Goal: Download file/media

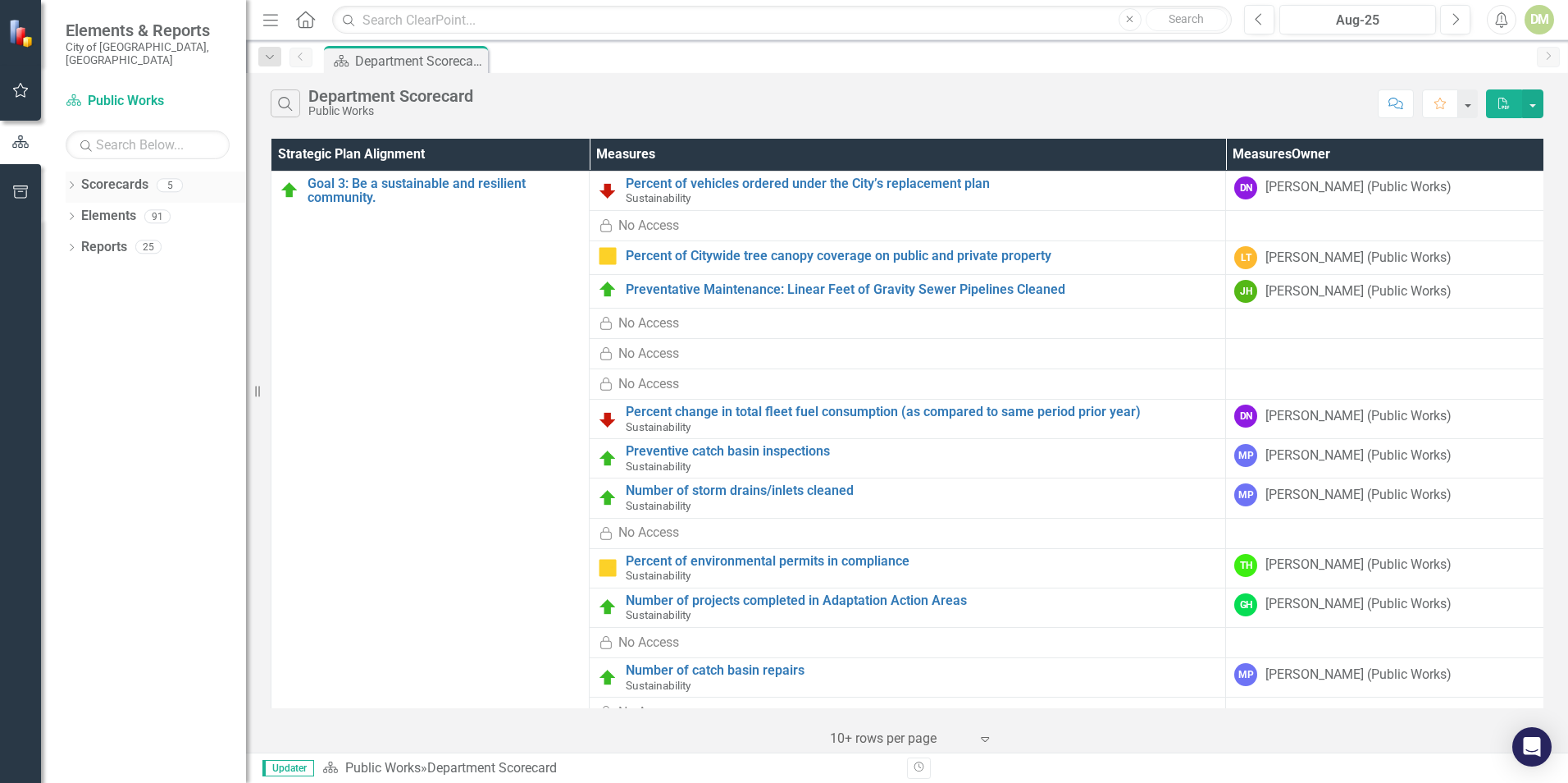
click at [74, 182] on icon "Dropdown" at bounding box center [71, 186] width 11 height 9
click at [79, 211] on icon "Dropdown" at bounding box center [80, 216] width 12 height 10
click at [178, 238] on link "Sustainability" at bounding box center [177, 247] width 140 height 19
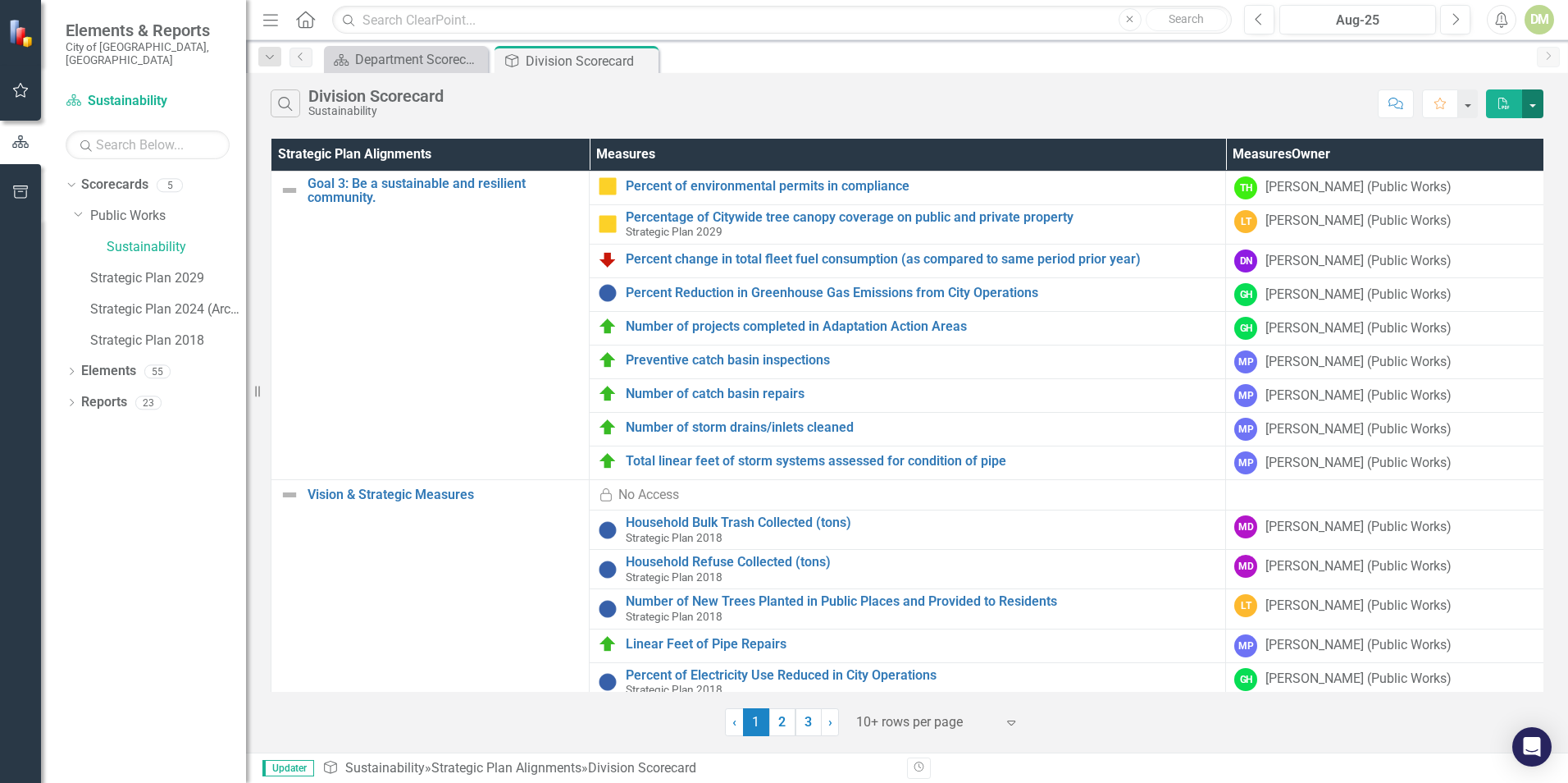
click at [1527, 106] on button "button" at bounding box center [1533, 103] width 21 height 28
click at [1513, 132] on link "PDF Export to PDF" at bounding box center [1477, 134] width 130 height 30
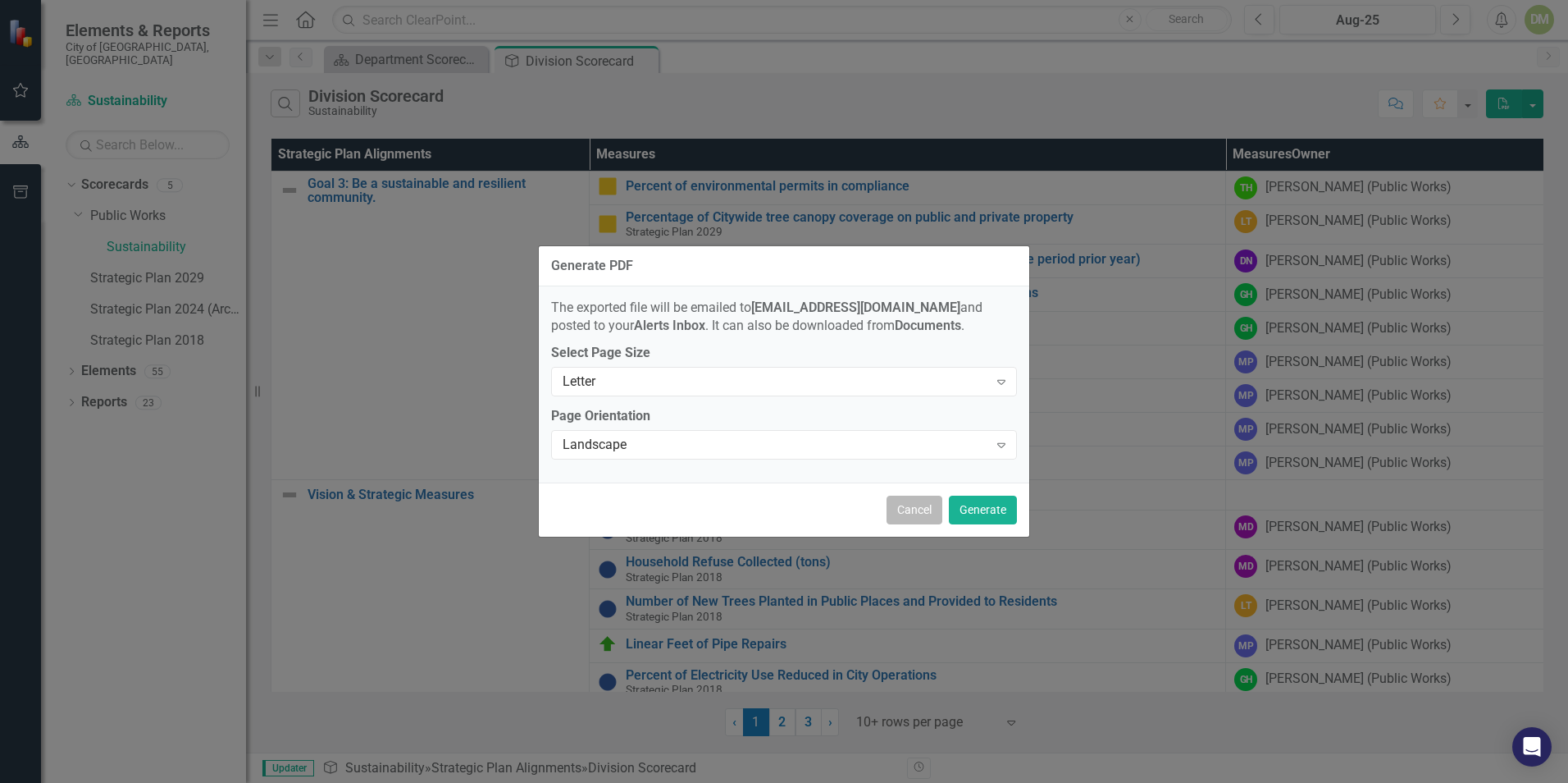
click at [913, 511] on button "Cancel" at bounding box center [913, 510] width 56 height 28
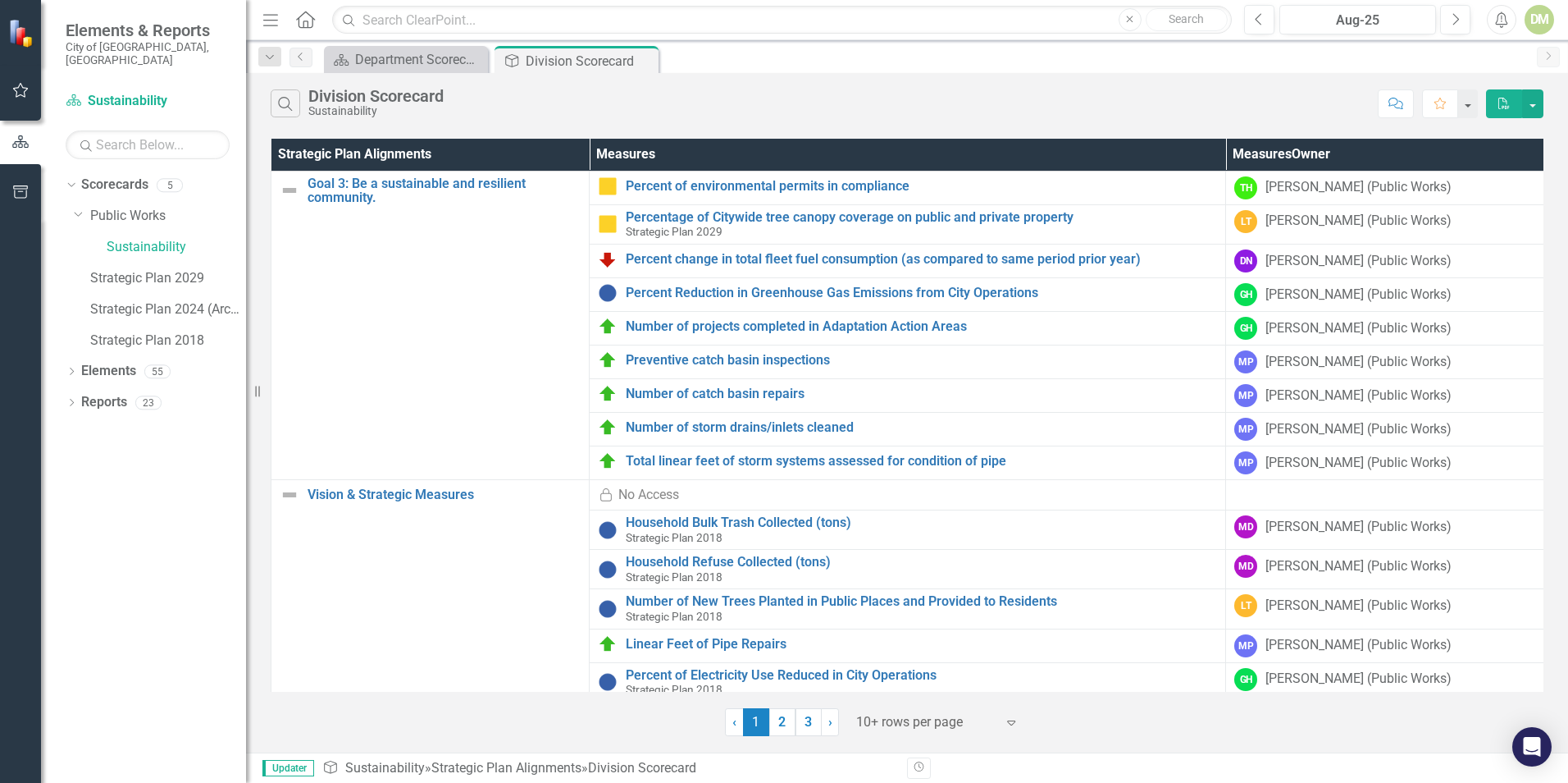
click at [1501, 99] on icon "PDF" at bounding box center [1504, 103] width 15 height 11
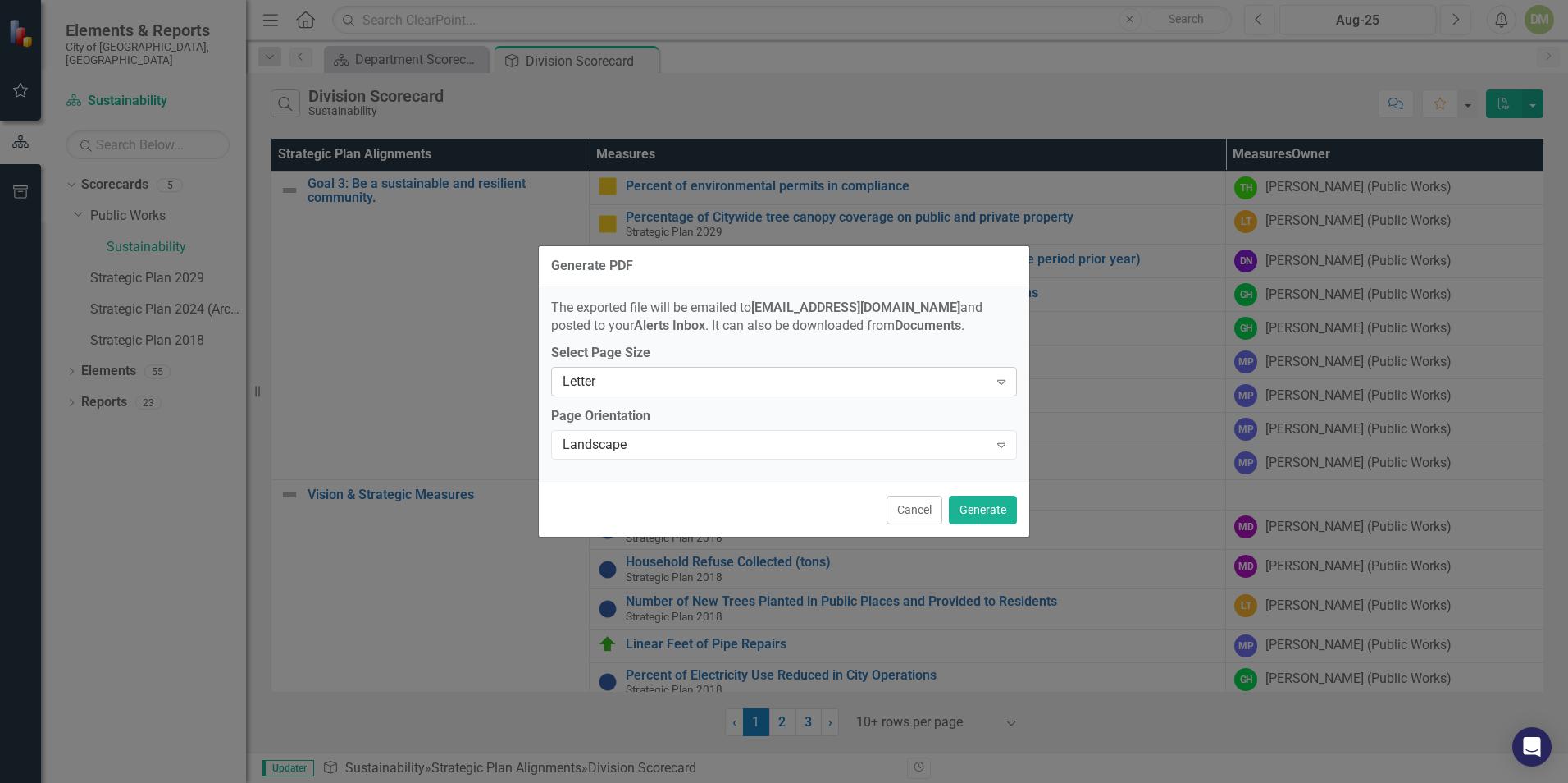
click at [995, 376] on icon "Expand" at bounding box center [1001, 381] width 17 height 13
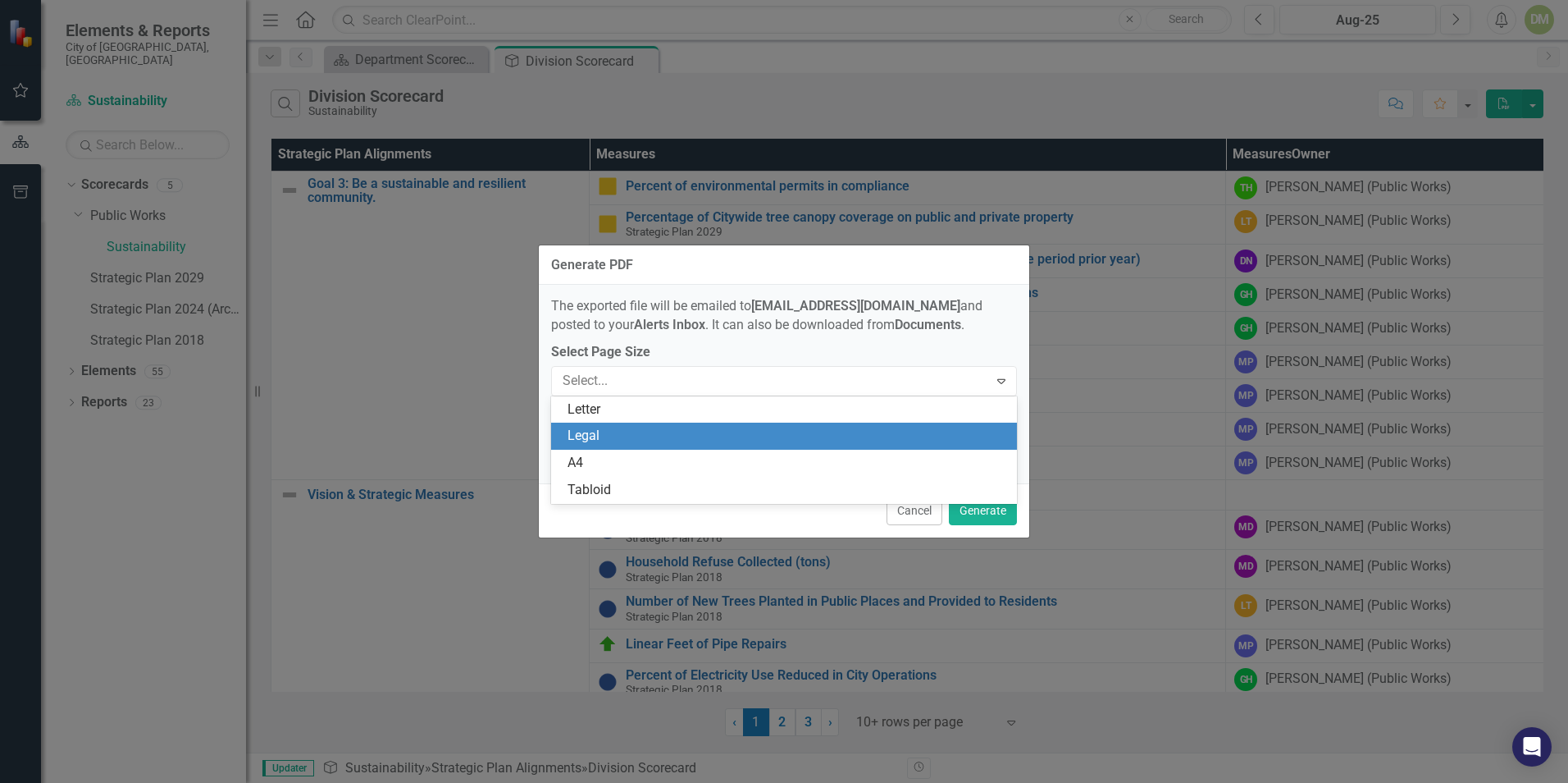
click at [868, 432] on div "Legal" at bounding box center [787, 436] width 440 height 19
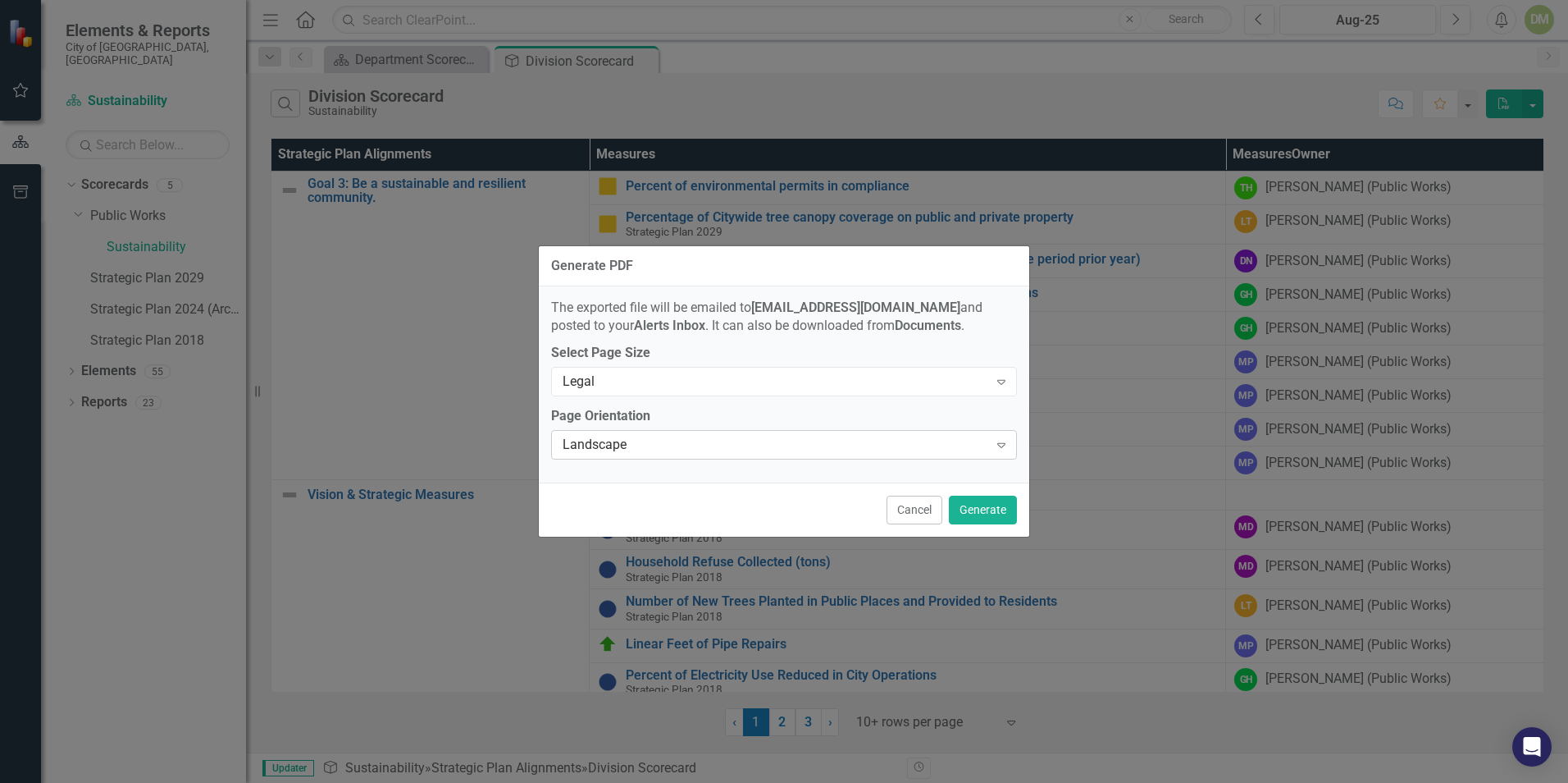
click at [998, 447] on icon "Expand" at bounding box center [1001, 445] width 17 height 13
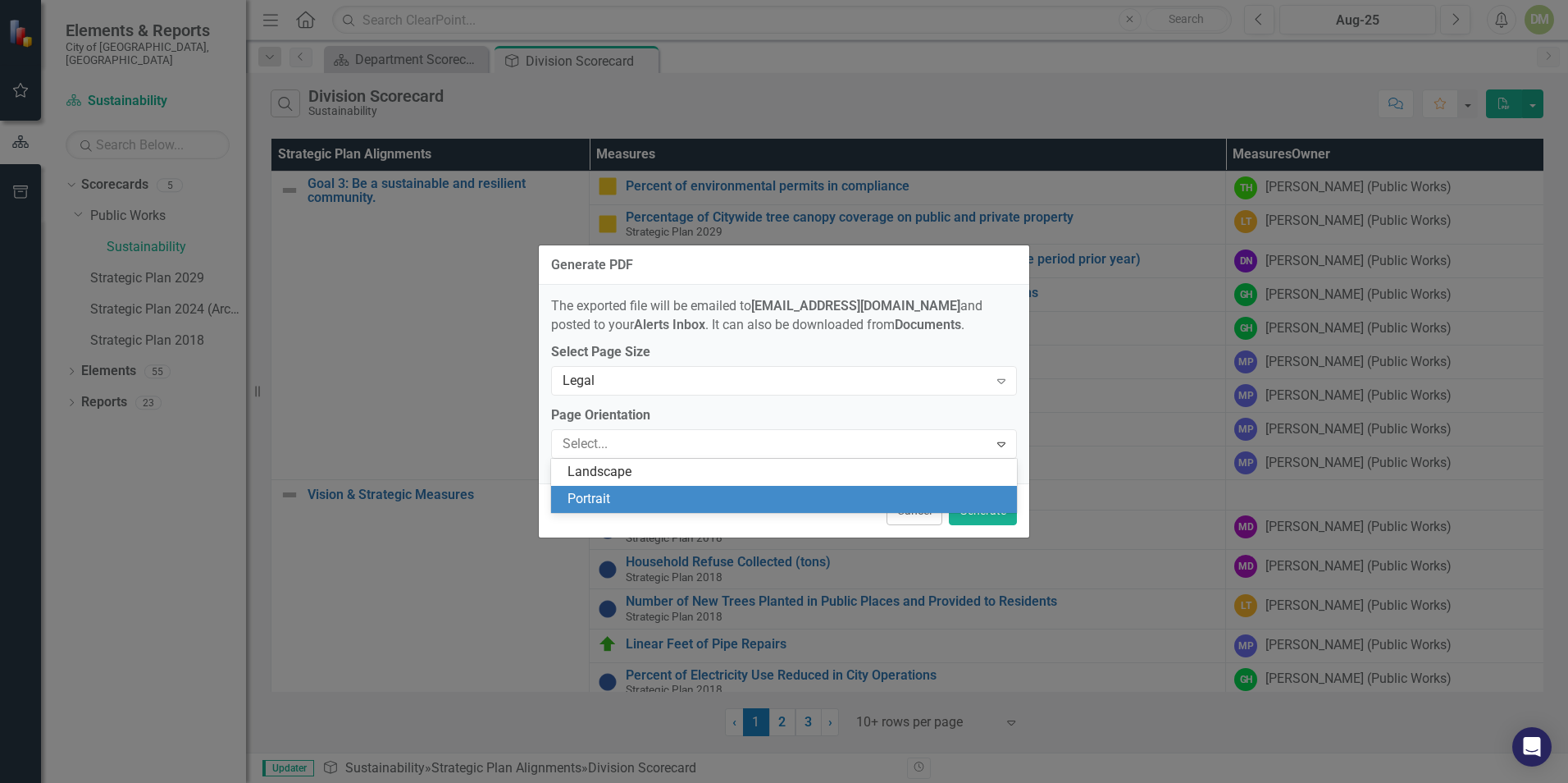
click at [815, 509] on div "Portrait" at bounding box center [787, 498] width 440 height 19
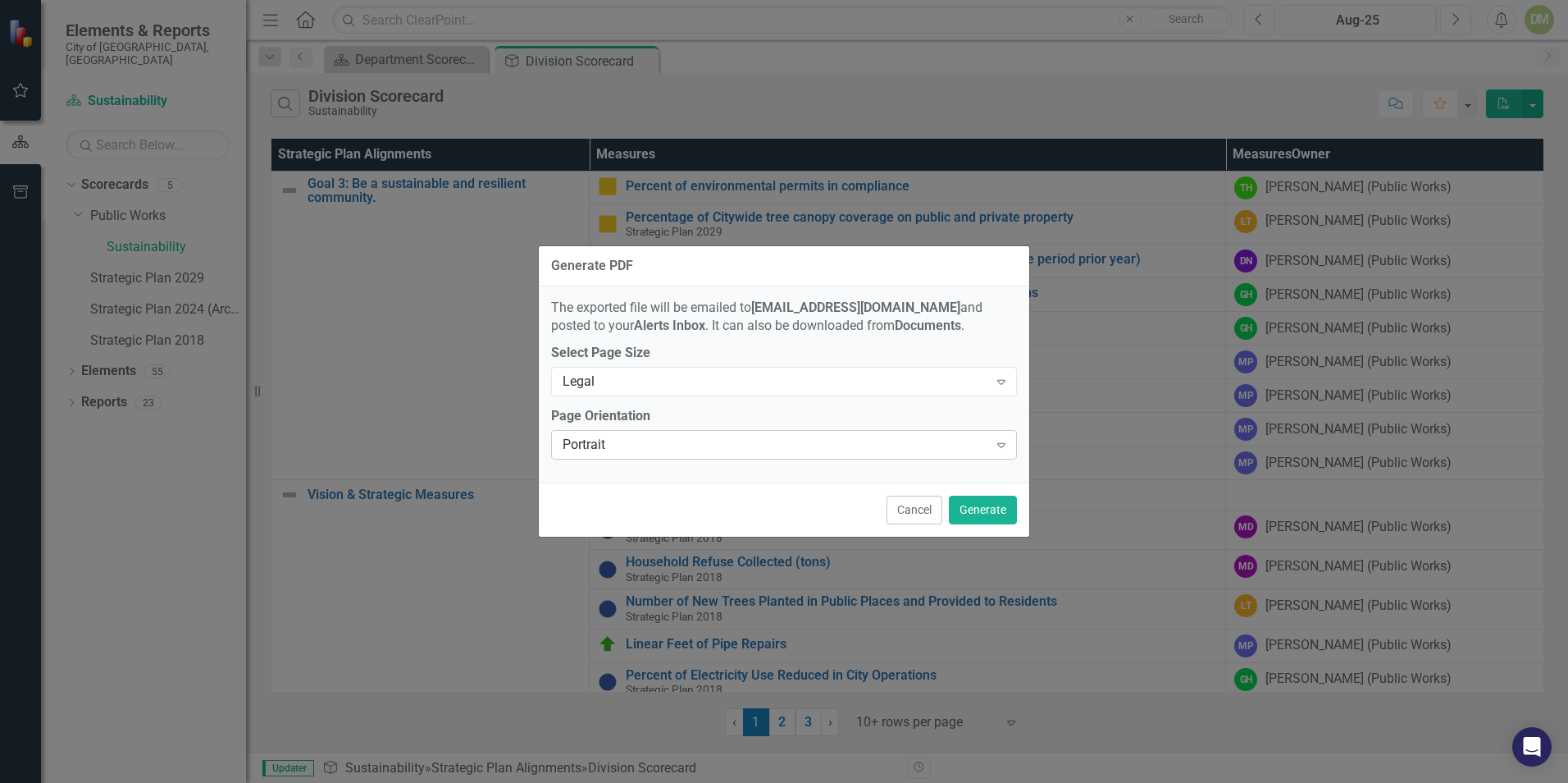
click at [997, 444] on icon at bounding box center [1001, 445] width 8 height 5
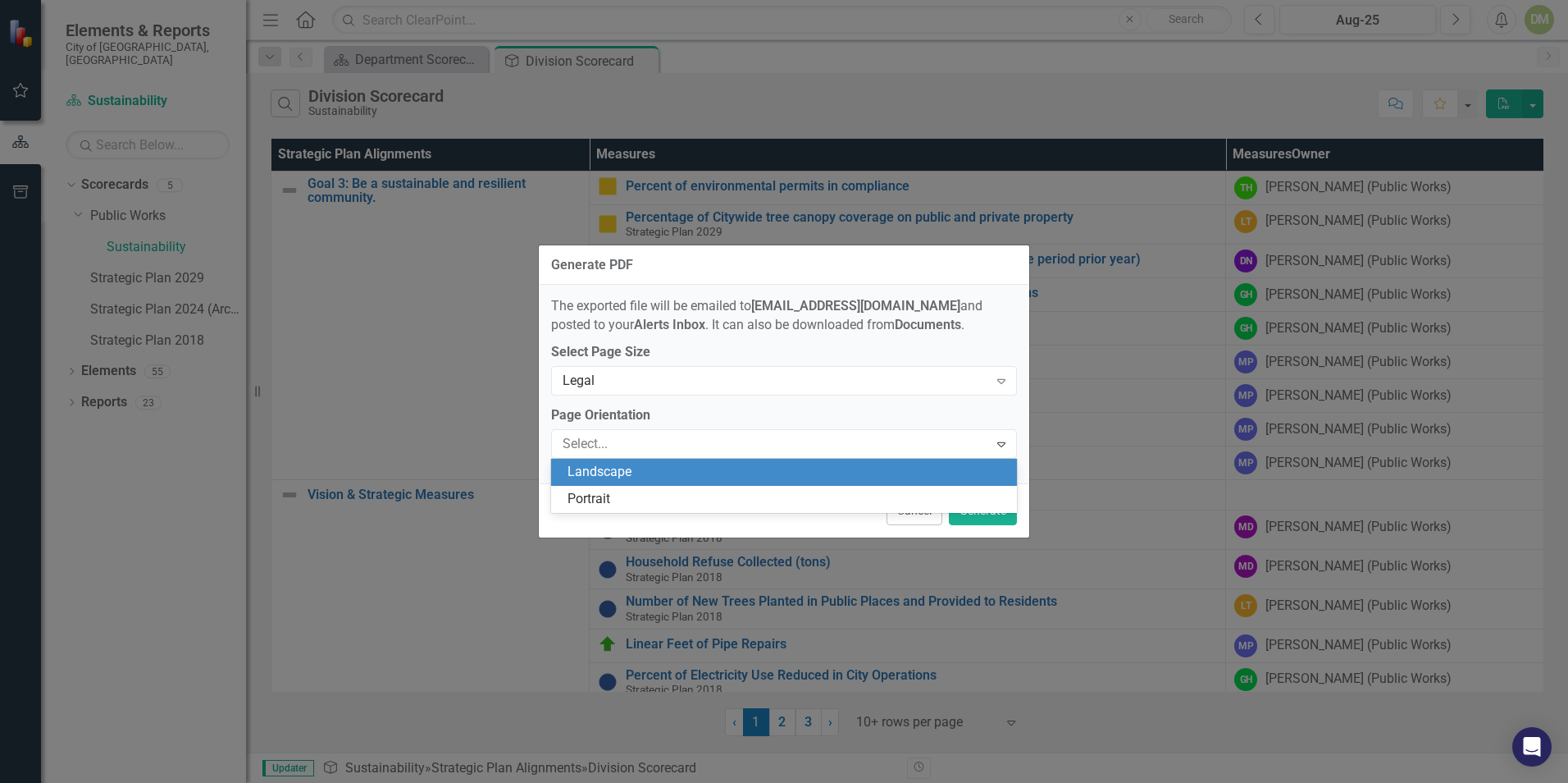
drag, startPoint x: 926, startPoint y: 488, endPoint x: 929, endPoint y: 474, distance: 14.3
click at [929, 474] on div "Landscape Portrait" at bounding box center [784, 485] width 466 height 54
click at [927, 461] on div "Landscape" at bounding box center [784, 472] width 466 height 27
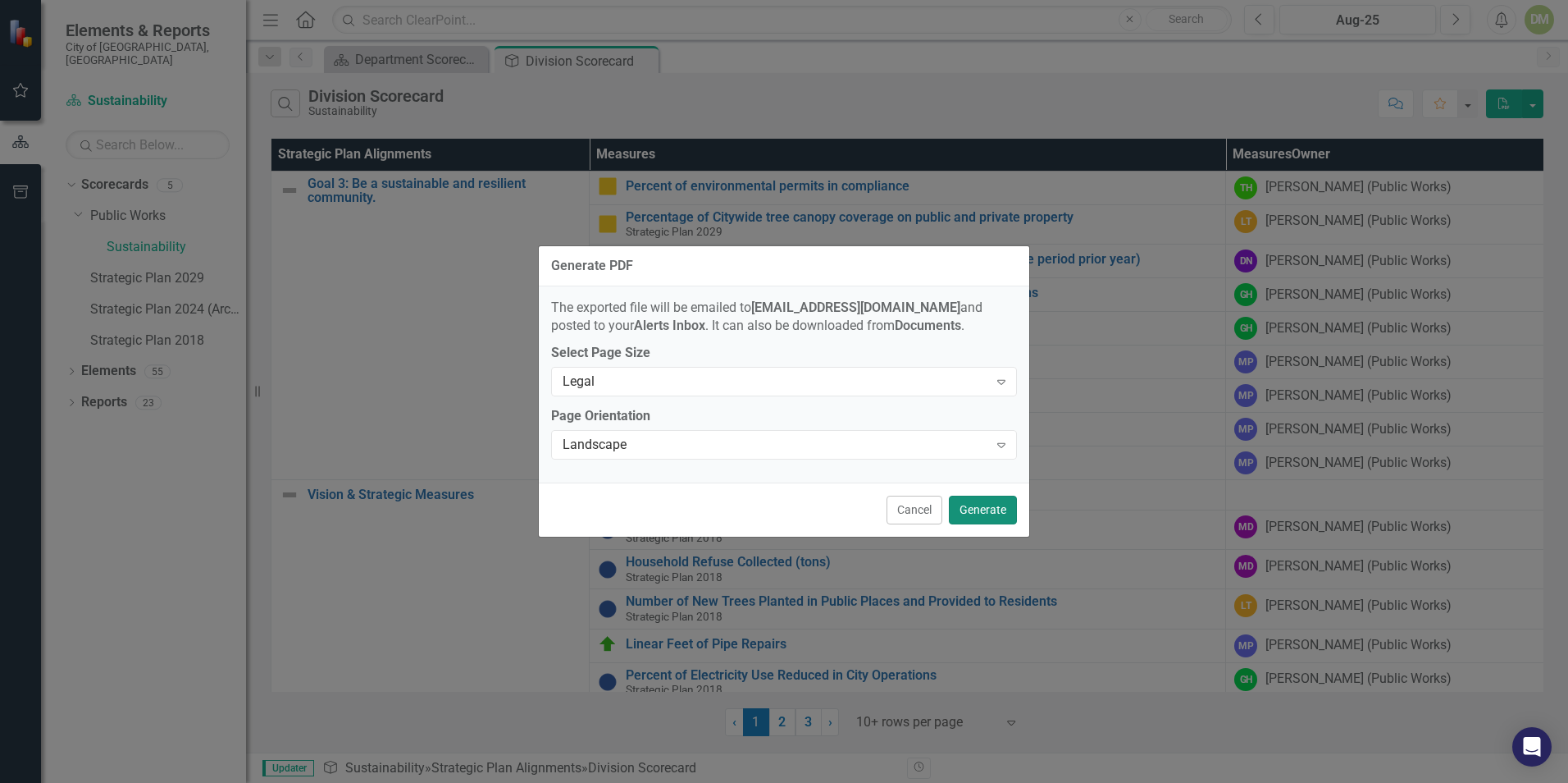
click at [976, 514] on button "Generate" at bounding box center [982, 510] width 68 height 28
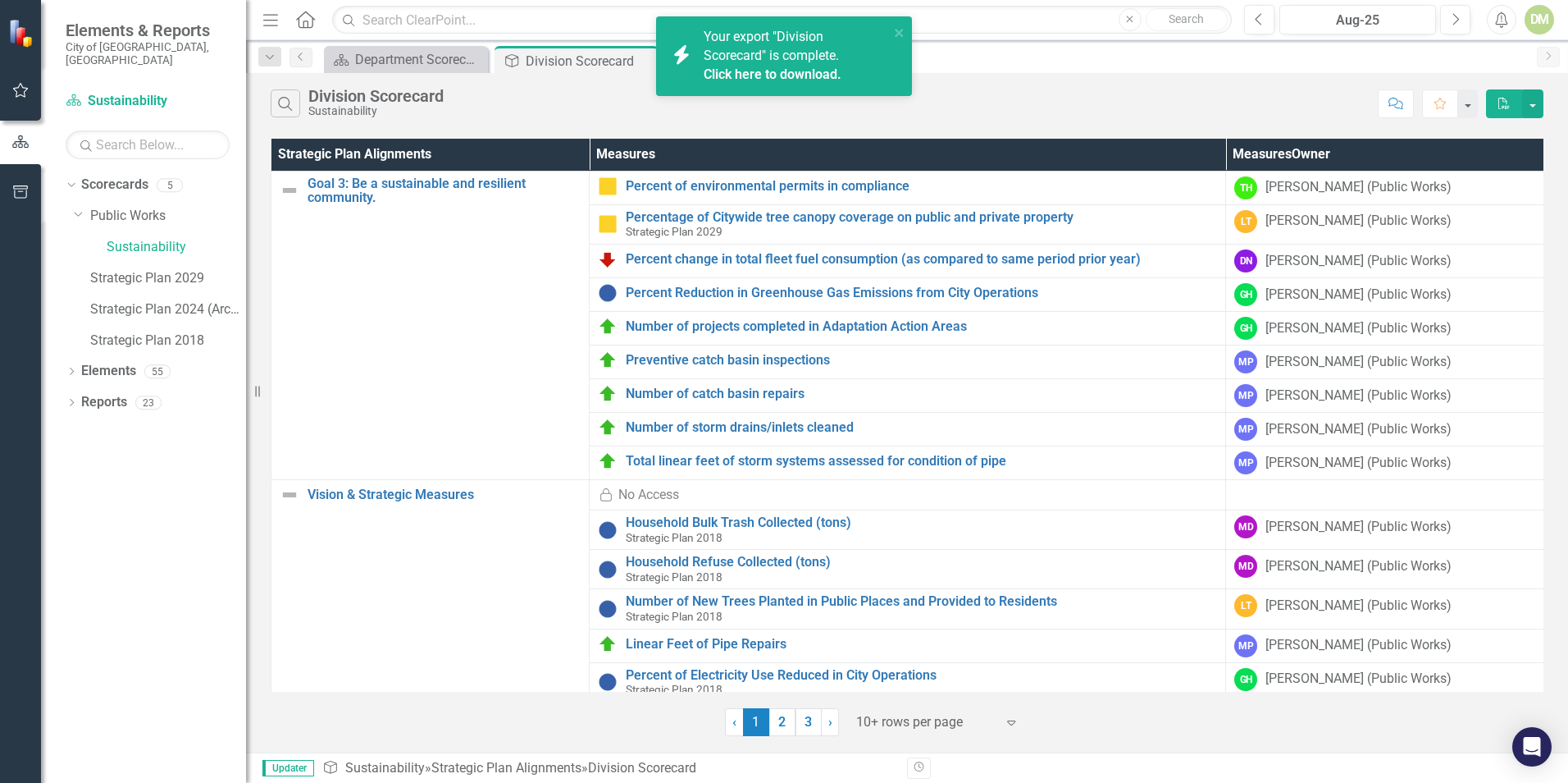
click at [805, 66] on link "Click here to download." at bounding box center [772, 74] width 138 height 16
